Goal: Information Seeking & Learning: Learn about a topic

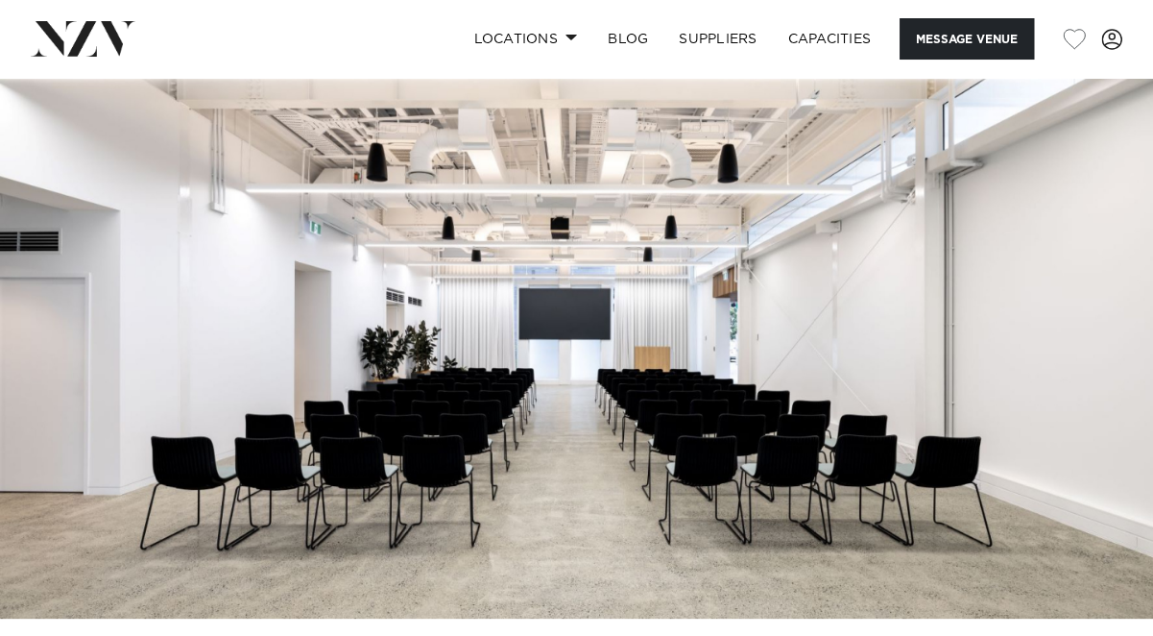
click at [919, 515] on img at bounding box center [576, 348] width 1153 height 540
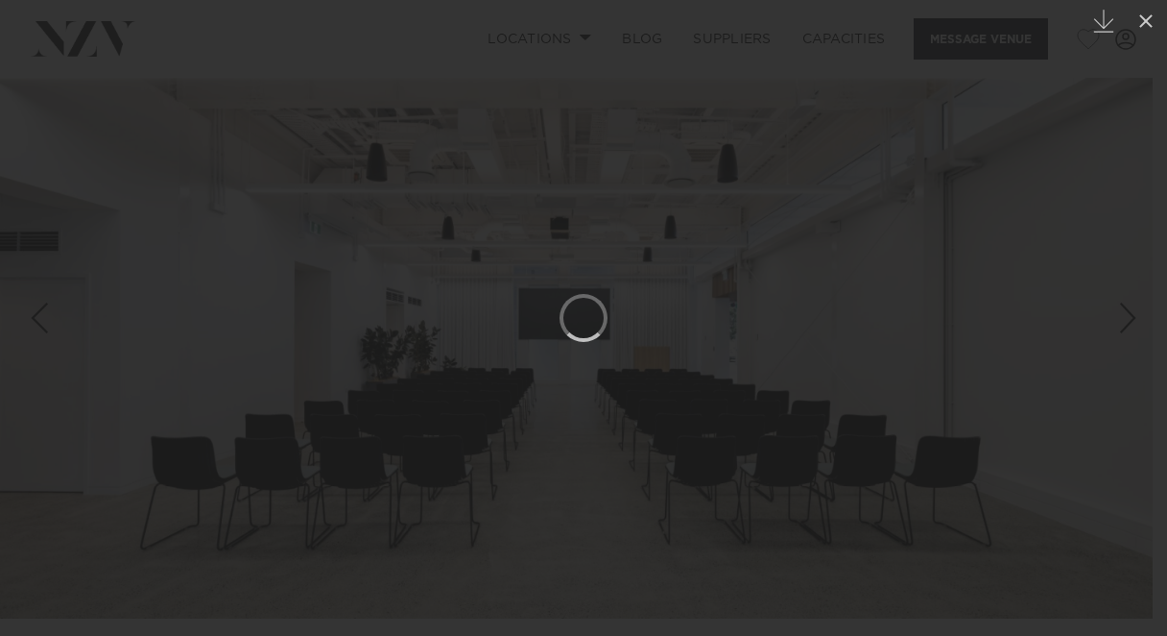
drag, startPoint x: 767, startPoint y: 22, endPoint x: 587, endPoint y: 421, distance: 438.2
click at [587, 421] on div at bounding box center [583, 318] width 1167 height 636
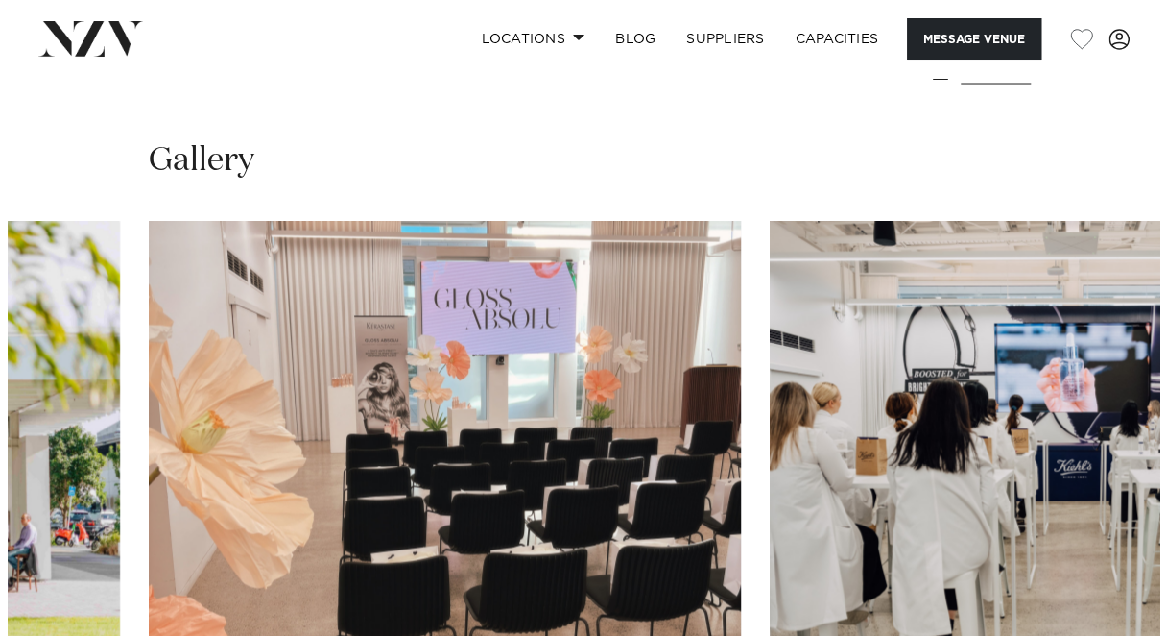
scroll to position [1682, 0]
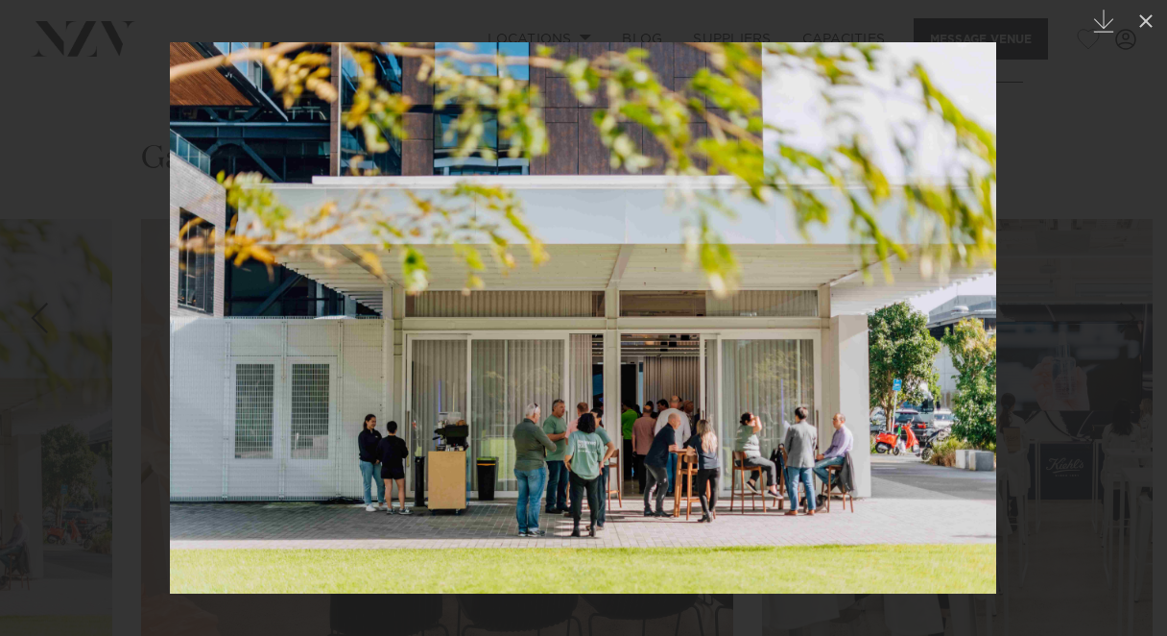
click at [1098, 93] on div at bounding box center [583, 318] width 1167 height 636
